Goal: Information Seeking & Learning: Check status

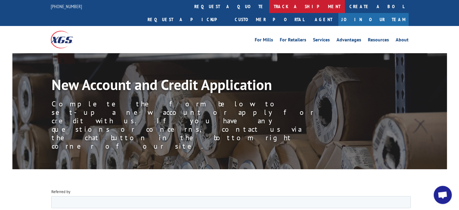
click at [269, 6] on link "track a shipment" at bounding box center [307, 6] width 76 height 13
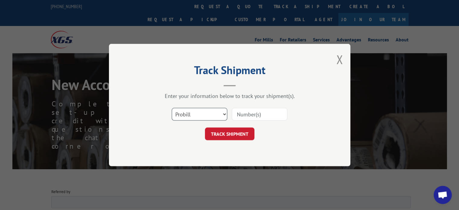
click at [198, 109] on select "Select category... Probill BOL PO" at bounding box center [200, 114] width 56 height 13
select select "bol"
click at [172, 108] on select "Select category... Probill BOL PO" at bounding box center [200, 114] width 56 height 13
click at [256, 112] on input at bounding box center [260, 114] width 56 height 13
type input "3375217"
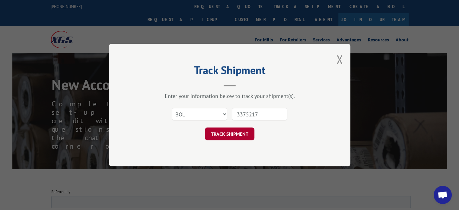
click at [233, 132] on button "TRACK SHIPMENT" at bounding box center [229, 133] width 49 height 13
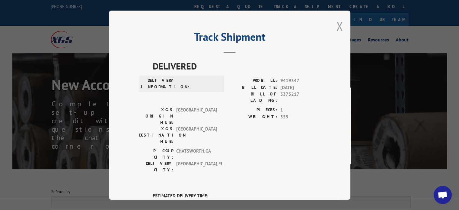
click at [336, 24] on button "Close modal" at bounding box center [339, 26] width 7 height 16
